Goal: Task Accomplishment & Management: Manage account settings

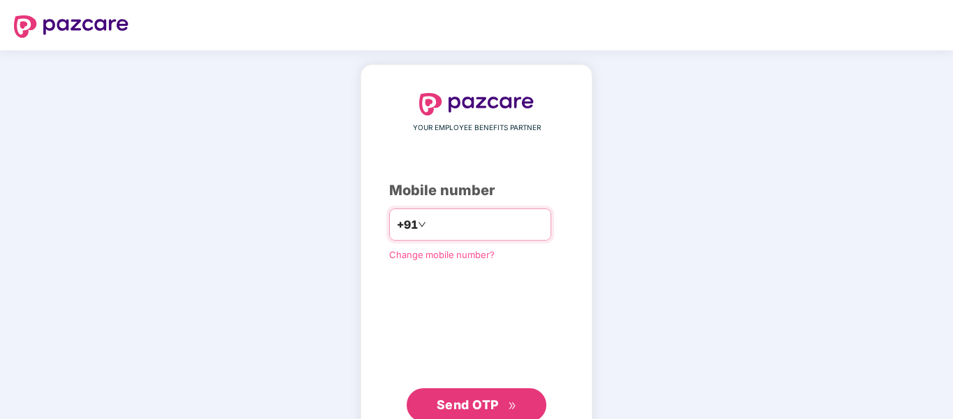
click at [466, 229] on input "number" at bounding box center [486, 224] width 115 height 22
paste input "**********"
type input "**********"
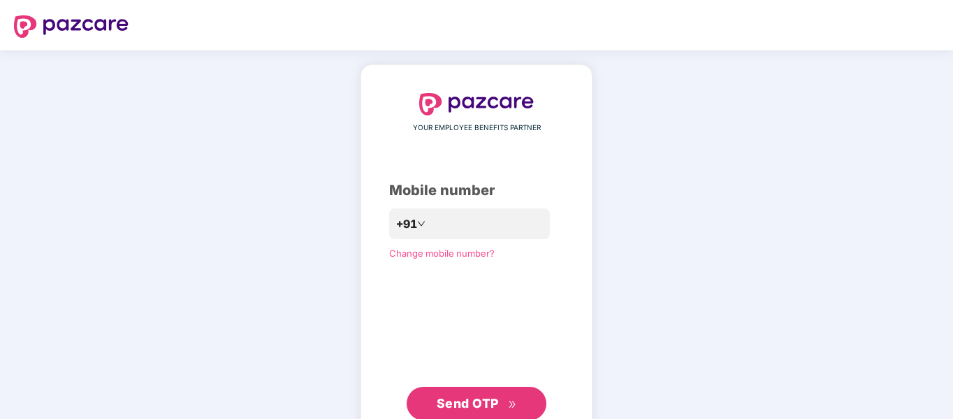
click at [463, 407] on span "Send OTP" at bounding box center [468, 403] width 62 height 15
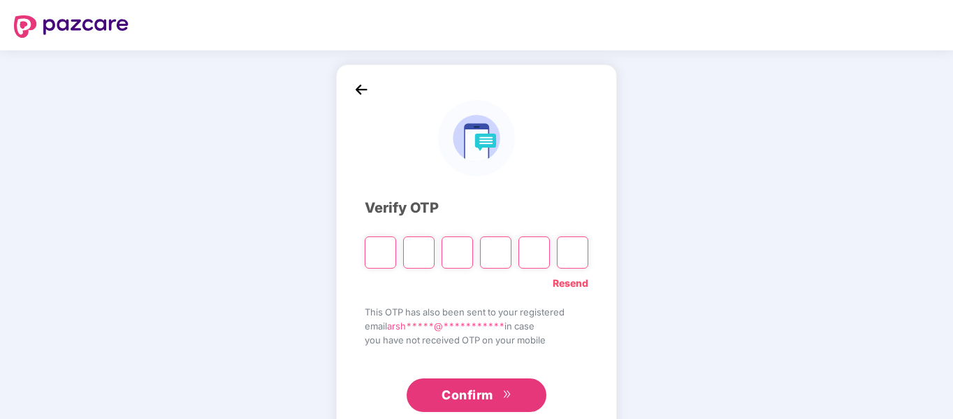
type input "*"
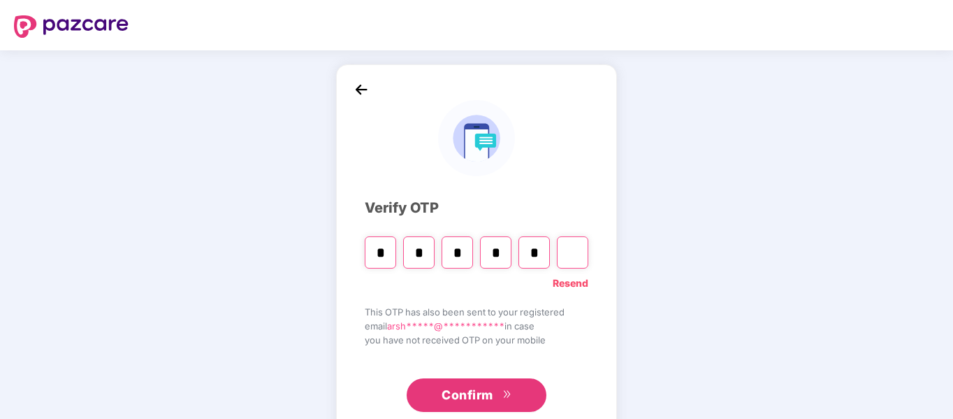
type input "*"
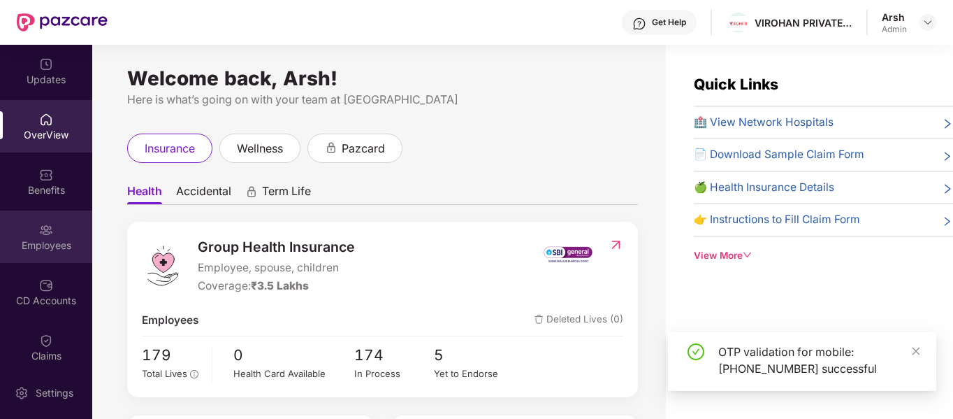
click at [73, 236] on div "Employees" at bounding box center [46, 236] width 92 height 52
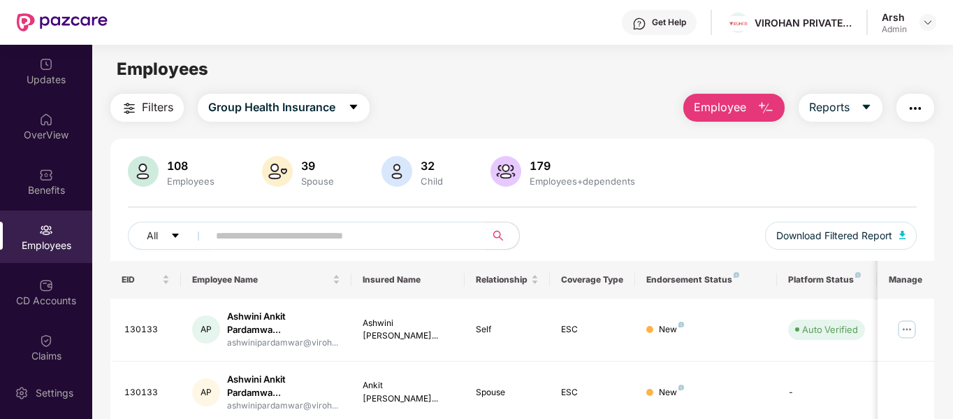
click at [732, 107] on span "Employee" at bounding box center [720, 107] width 52 height 17
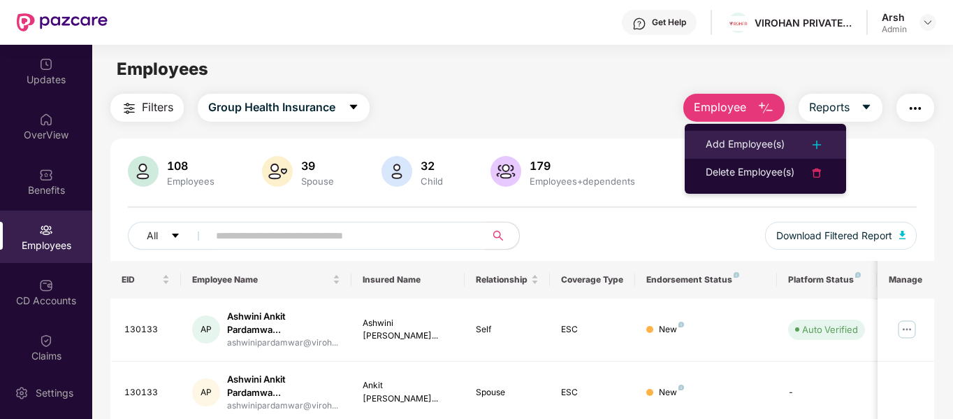
click at [718, 144] on div "Add Employee(s)" at bounding box center [745, 144] width 79 height 17
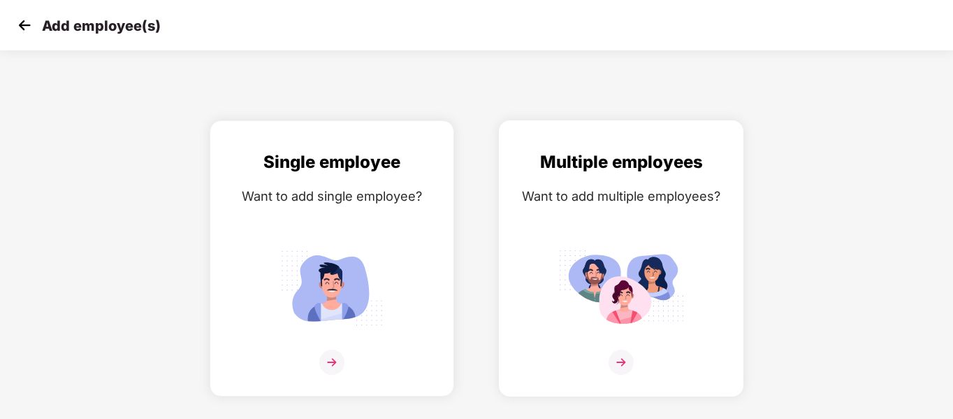
click at [568, 231] on div "Multiple employees Want to add multiple employees?" at bounding box center [621, 270] width 215 height 243
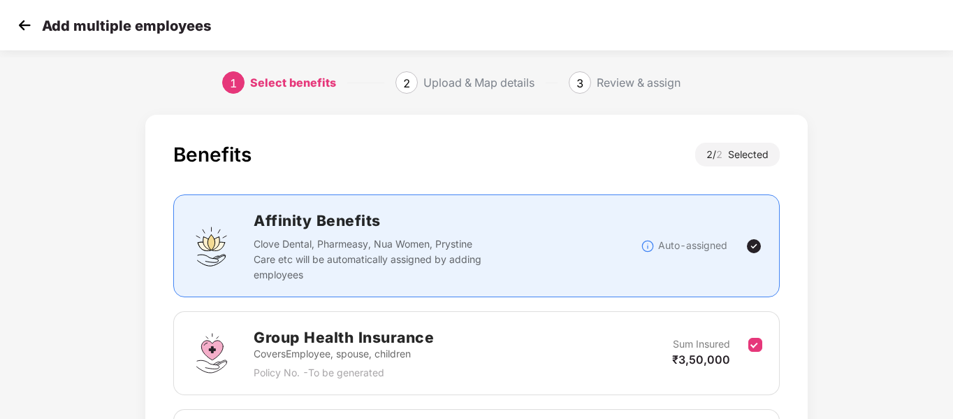
scroll to position [196, 0]
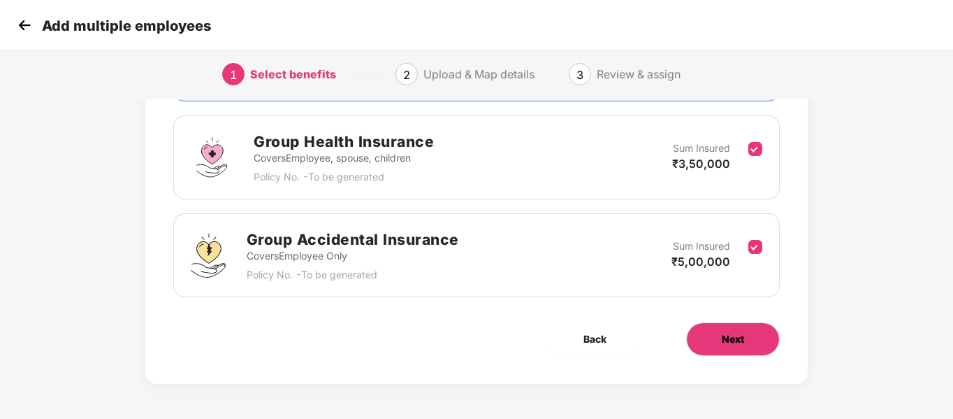
click at [716, 335] on button "Next" at bounding box center [733, 339] width 94 height 34
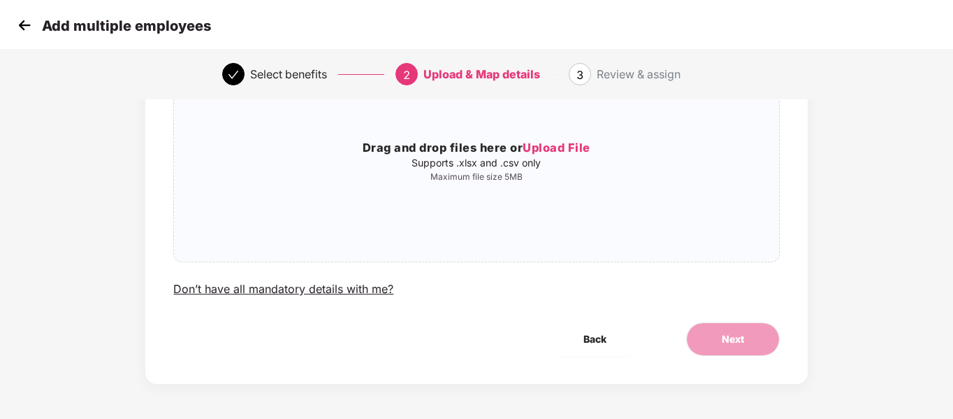
scroll to position [0, 0]
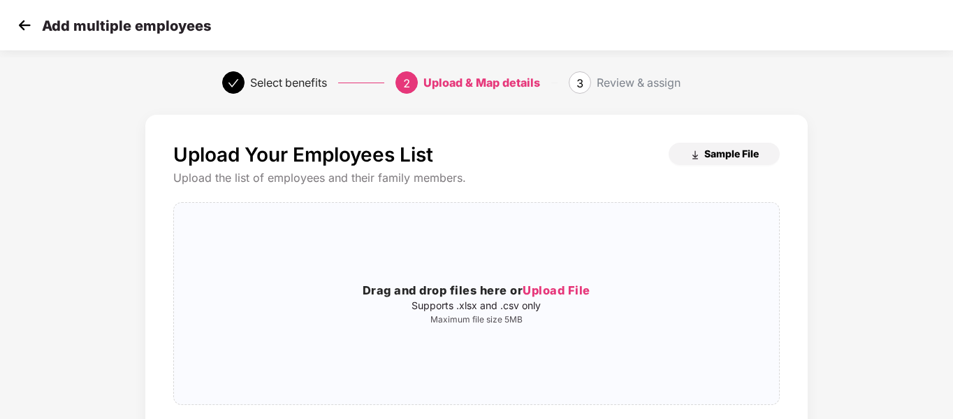
click at [709, 147] on span "Sample File" at bounding box center [731, 153] width 55 height 13
